Goal: Transaction & Acquisition: Book appointment/travel/reservation

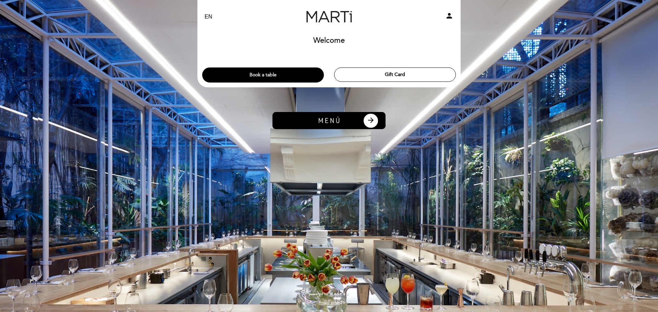
click at [311, 78] on button "Book a table" at bounding box center [263, 75] width 122 height 15
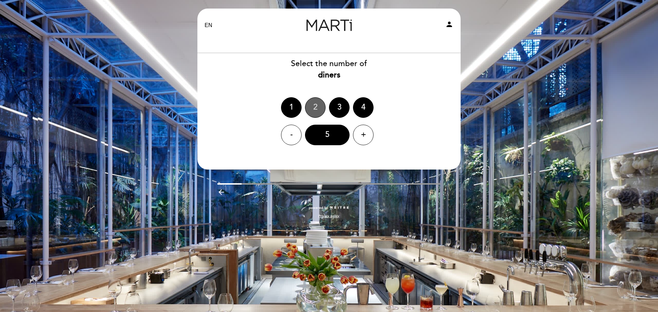
click at [312, 106] on div "2" at bounding box center [315, 107] width 21 height 21
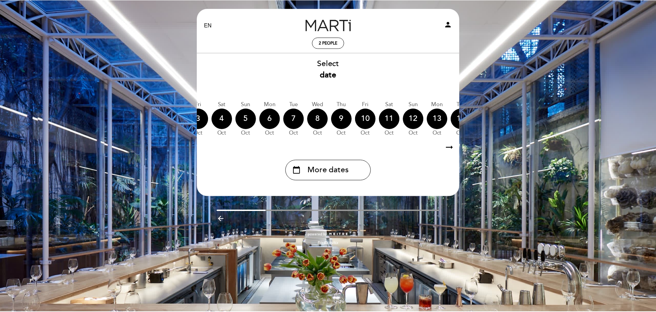
scroll to position [0, 173]
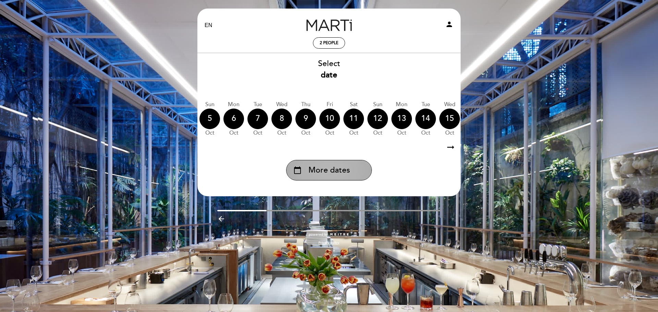
click at [337, 168] on span "More dates" at bounding box center [329, 170] width 41 height 11
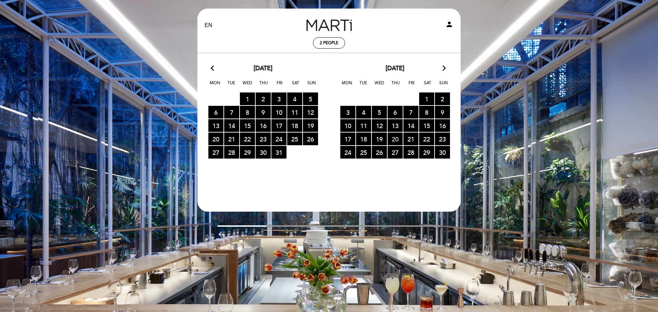
click at [392, 140] on span "20 RESERVATIONS AVAILABLE" at bounding box center [395, 139] width 15 height 13
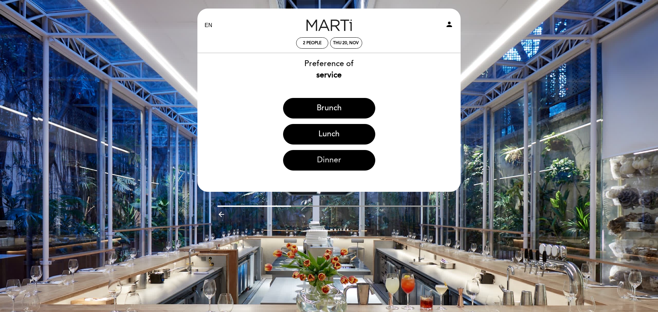
click at [350, 156] on button "Dinner" at bounding box center [329, 160] width 92 height 21
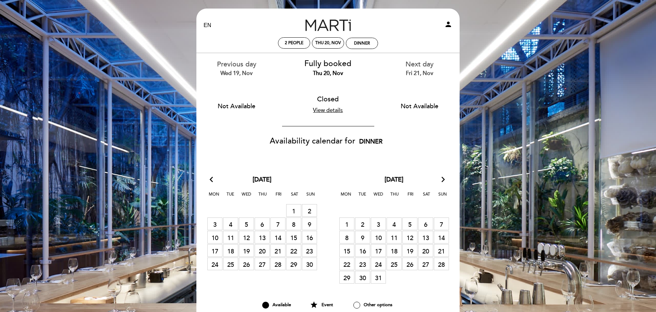
click at [409, 71] on div "Fri 21, Nov" at bounding box center [419, 74] width 81 height 8
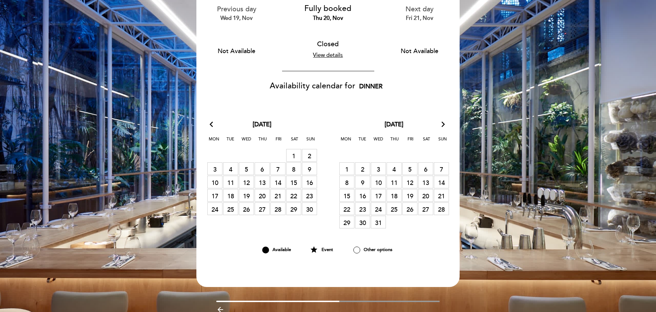
scroll to position [69, 0]
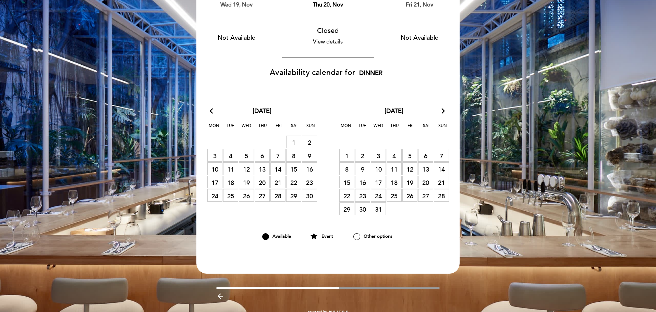
click at [440, 183] on span "21 Closed" at bounding box center [441, 182] width 15 height 13
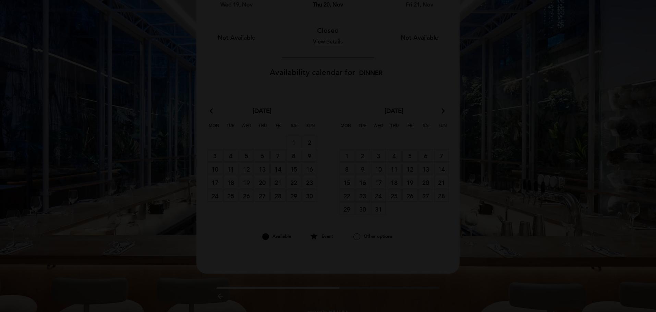
scroll to position [0, 0]
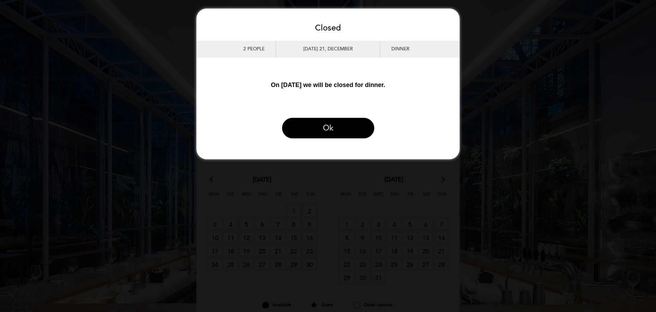
click at [347, 126] on button "Ok" at bounding box center [328, 128] width 92 height 21
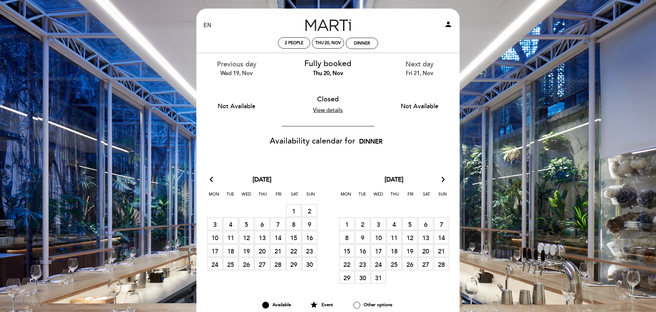
click at [277, 251] on span "21 Closed" at bounding box center [278, 250] width 15 height 13
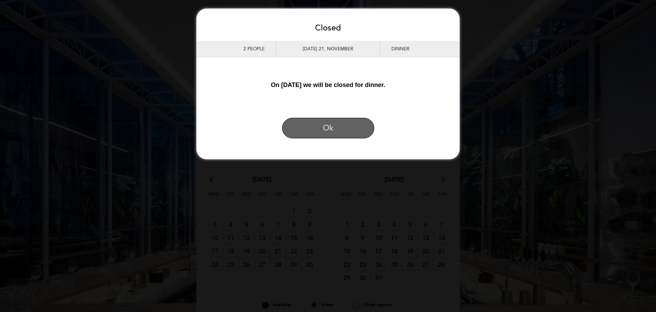
click at [335, 132] on button "Ok" at bounding box center [328, 128] width 92 height 21
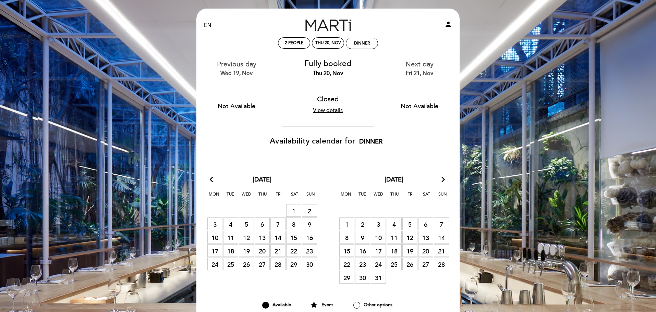
click at [328, 110] on link "View details" at bounding box center [328, 110] width 30 height 7
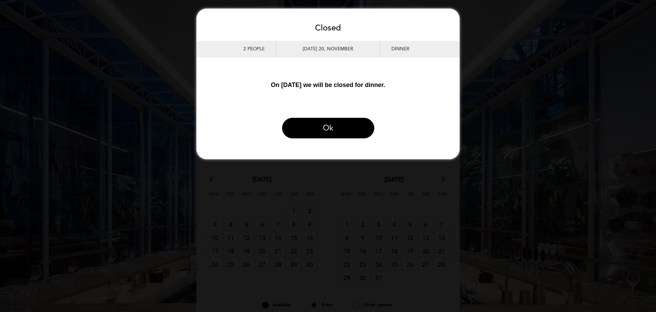
click at [330, 135] on button "Ok" at bounding box center [328, 128] width 92 height 21
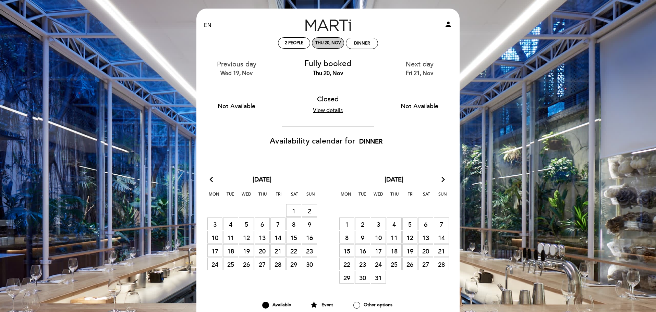
click at [330, 40] on div "Thu 20, Nov" at bounding box center [328, 42] width 26 height 5
select select "? undefined:undefined ?"
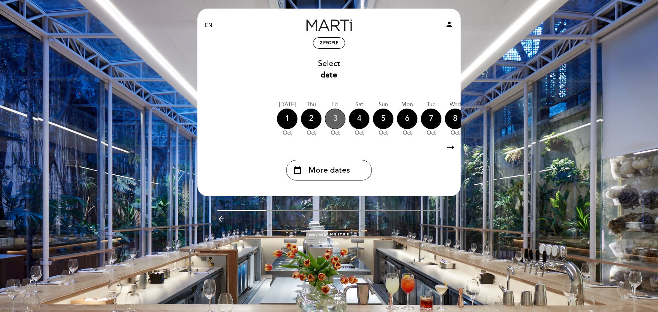
click at [330, 116] on div "3" at bounding box center [335, 119] width 21 height 21
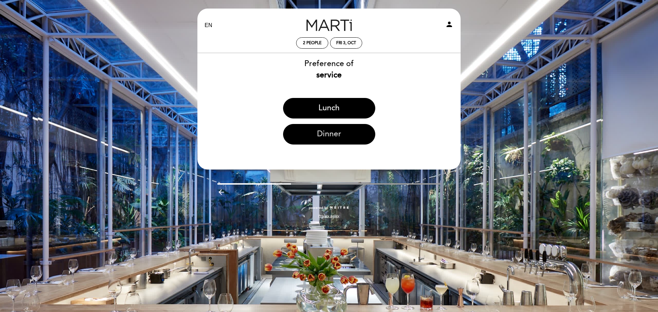
click at [329, 135] on button "Dinner" at bounding box center [329, 134] width 92 height 21
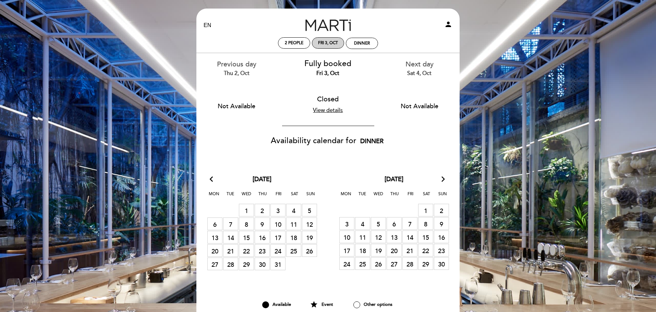
click at [325, 44] on div "Fri 3, Oct" at bounding box center [328, 42] width 20 height 5
select select "? undefined:undefined ?"
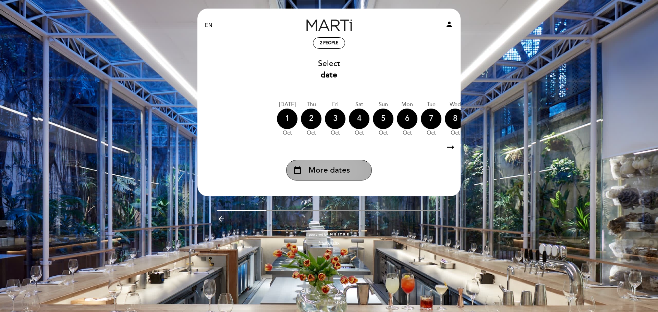
click at [332, 168] on span "More dates" at bounding box center [329, 170] width 41 height 11
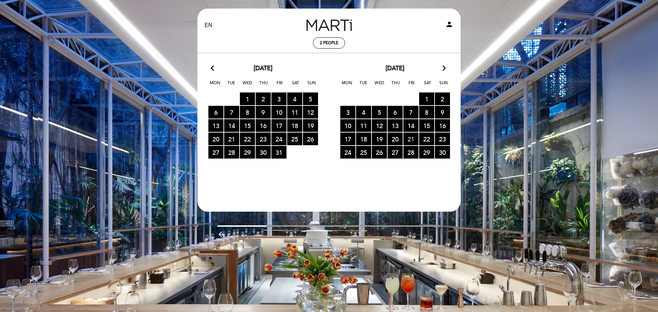
click at [413, 142] on span "21 RESERVATIONS AVAILABLE" at bounding box center [411, 139] width 15 height 13
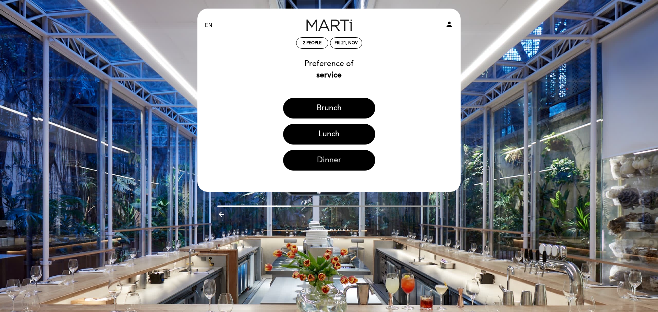
click at [346, 157] on button "Dinner" at bounding box center [329, 160] width 92 height 21
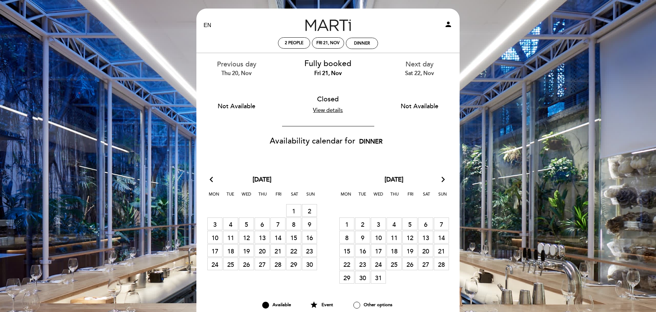
scroll to position [34, 0]
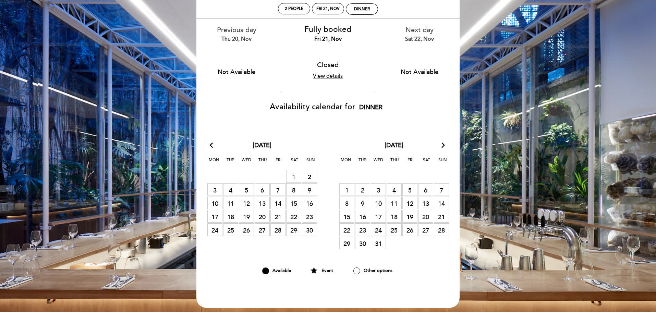
click at [442, 145] on icon "arrow_forward_ios" at bounding box center [443, 145] width 6 height 9
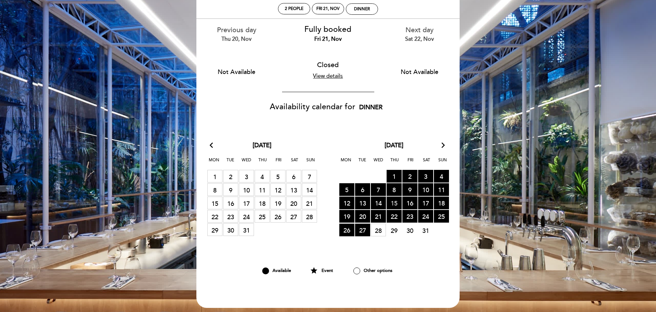
click at [399, 205] on span "15 RESERVATIONS AVAILABLE" at bounding box center [394, 203] width 15 height 13
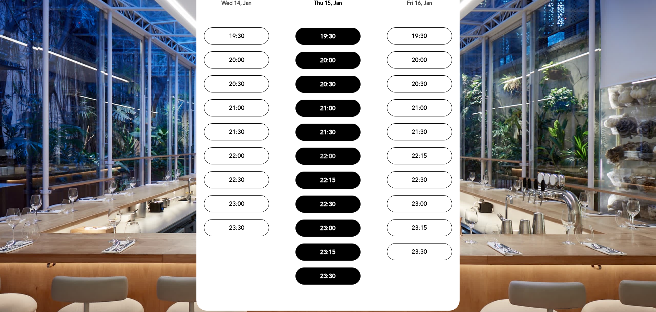
scroll to position [0, 0]
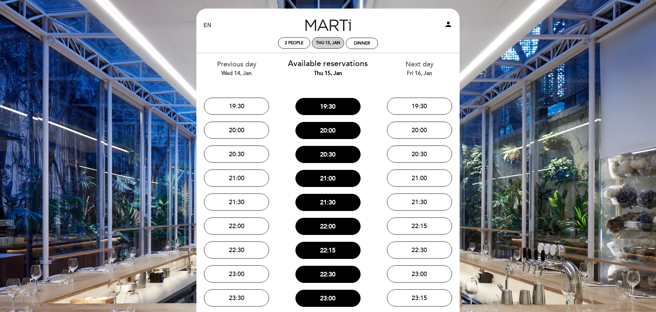
click at [327, 48] on div "Thu 15, Jan" at bounding box center [328, 42] width 32 height 11
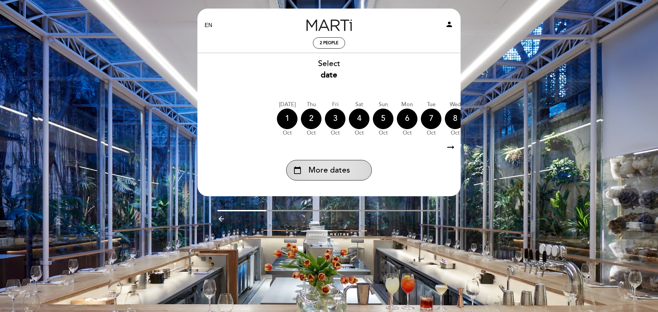
click at [342, 165] on div "calendar_today More dates" at bounding box center [329, 170] width 86 height 21
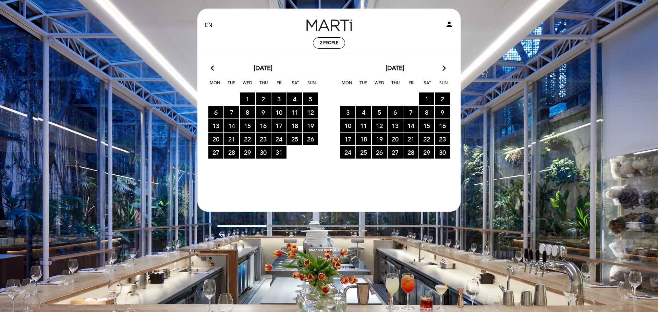
click at [445, 70] on icon "arrow_forward_ios" at bounding box center [444, 68] width 6 height 9
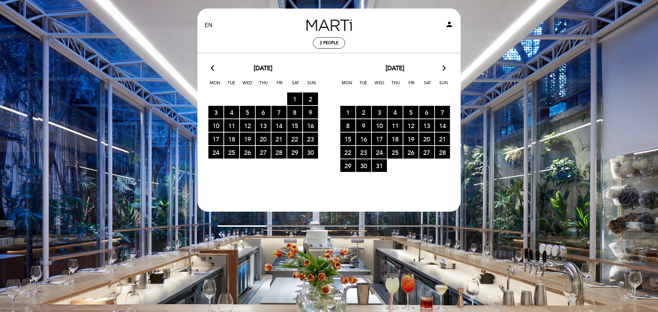
click at [445, 70] on icon "arrow_forward_ios" at bounding box center [444, 68] width 6 height 9
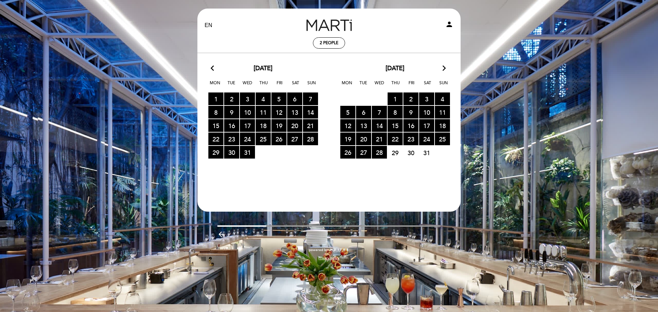
click at [445, 70] on icon "arrow_forward_ios" at bounding box center [444, 68] width 6 height 9
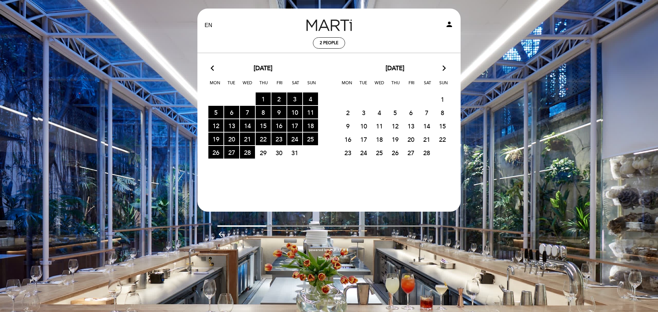
click at [444, 63] on section "arrow_back_ios [DATE] arrow_forward_ios Mon Tue Wed Thu Fri Sat Sun 29 RESERVAT…" at bounding box center [329, 124] width 264 height 143
click at [444, 67] on icon "arrow_forward_ios" at bounding box center [444, 68] width 6 height 9
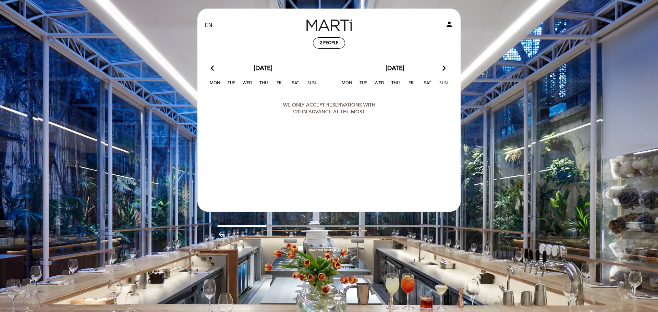
click at [212, 70] on icon "arrow_back_ios" at bounding box center [214, 68] width 6 height 9
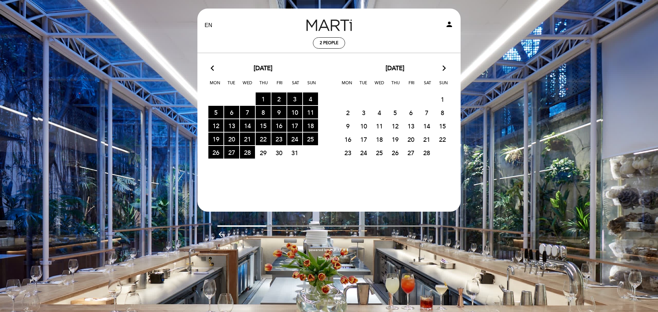
click at [212, 70] on icon "arrow_back_ios" at bounding box center [214, 68] width 6 height 9
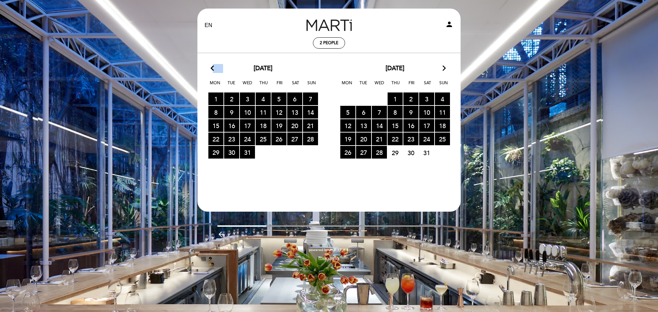
click at [212, 70] on icon "arrow_back_ios" at bounding box center [214, 68] width 6 height 9
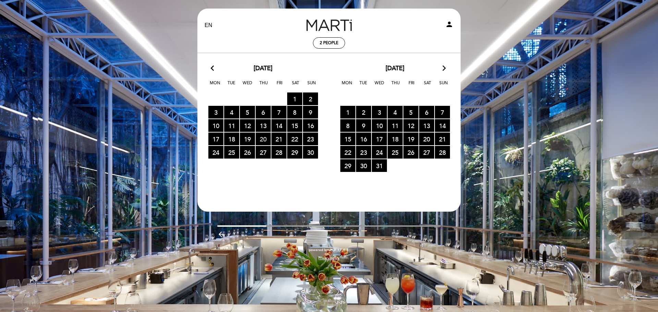
click at [264, 136] on span "20 RESERVATIONS AVAILABLE" at bounding box center [263, 139] width 15 height 13
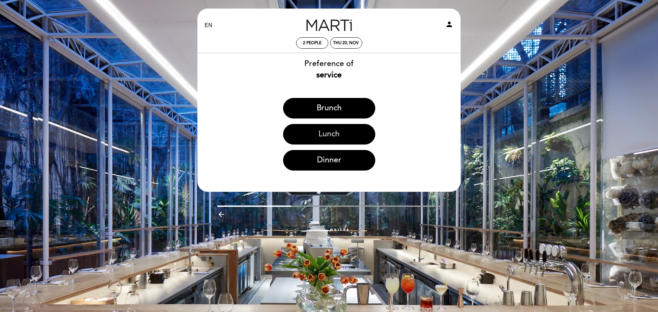
click at [346, 139] on button "Lunch" at bounding box center [329, 134] width 92 height 21
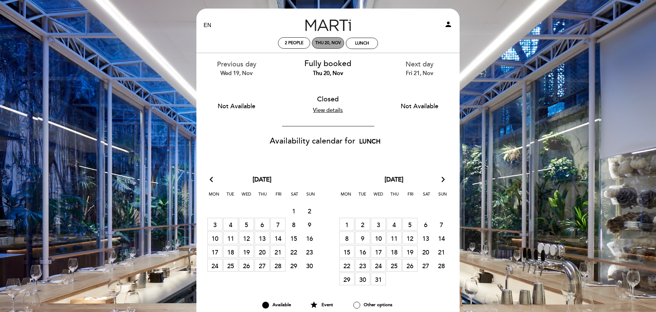
click at [331, 39] on div "Thu 20, Nov" at bounding box center [328, 42] width 32 height 11
select select "? undefined:undefined ?"
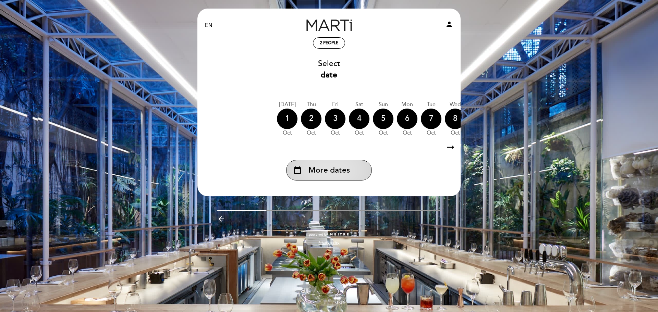
click at [347, 165] on div "calendar_today More dates" at bounding box center [329, 170] width 86 height 21
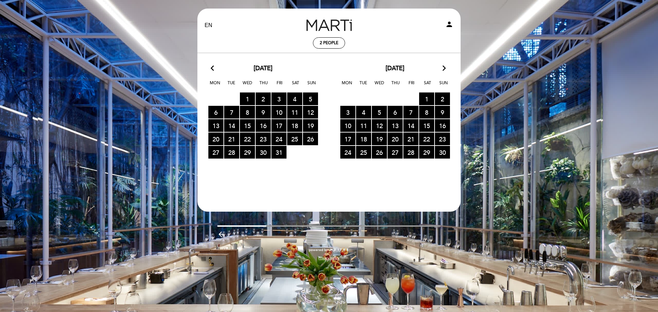
click at [447, 64] on div "[DATE] arrow_forward_ios" at bounding box center [395, 68] width 132 height 9
click at [446, 64] on icon "arrow_forward_ios" at bounding box center [444, 68] width 6 height 9
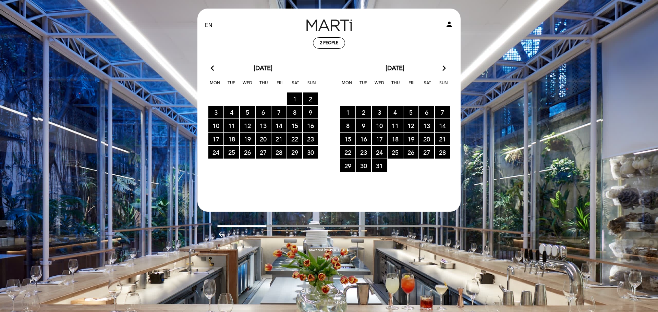
click at [446, 65] on icon "arrow_forward_ios" at bounding box center [444, 68] width 6 height 9
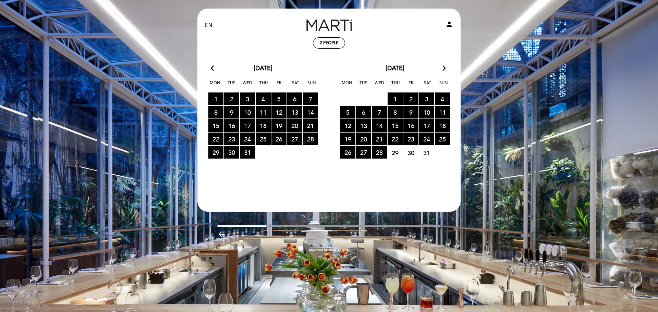
click at [414, 123] on span "16 RESERVATIONS AVAILABLE" at bounding box center [411, 125] width 15 height 13
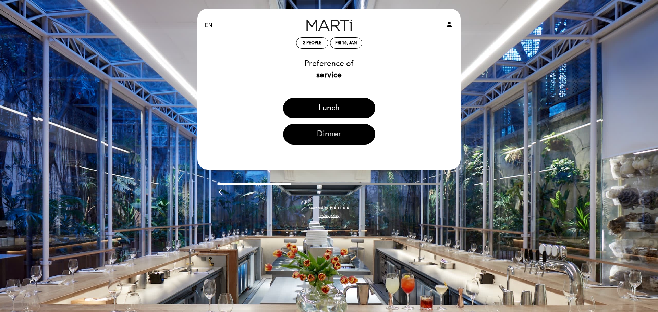
click at [337, 132] on button "Dinner" at bounding box center [329, 134] width 92 height 21
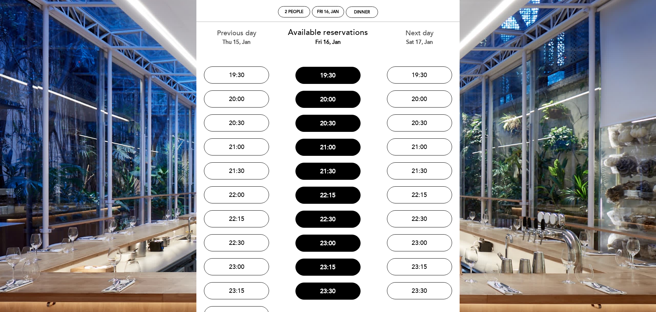
scroll to position [69, 0]
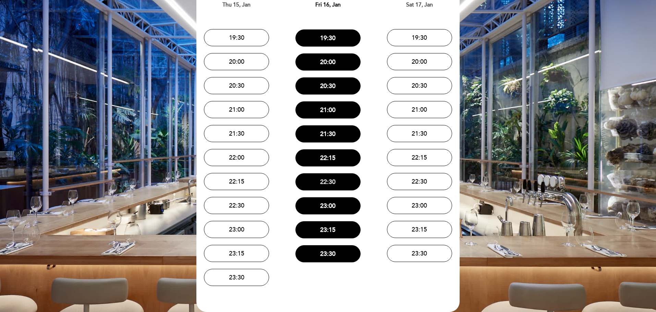
click at [338, 176] on button "22:30" at bounding box center [328, 181] width 65 height 17
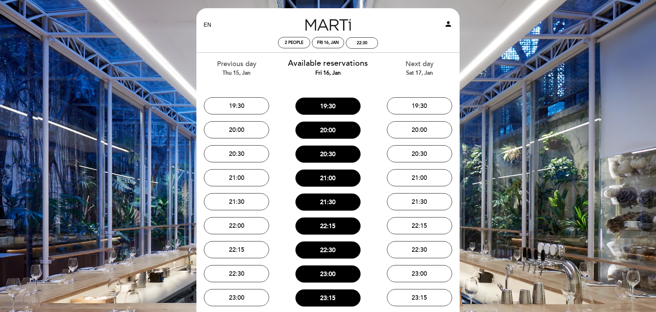
scroll to position [0, 0]
